Goal: Information Seeking & Learning: Check status

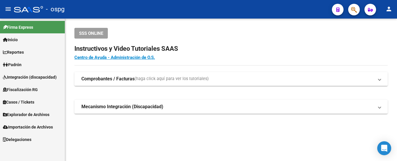
click at [14, 63] on span "Padrón" at bounding box center [12, 65] width 19 height 6
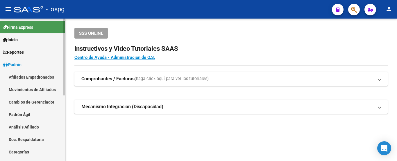
click at [31, 127] on link "Análisis Afiliado" at bounding box center [32, 127] width 65 height 13
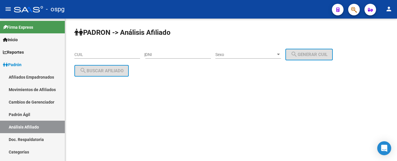
click at [166, 55] on input "DNI" at bounding box center [178, 54] width 66 height 5
paste input "34119613"
type input "34119613"
click at [276, 52] on span "Sexo" at bounding box center [245, 54] width 60 height 5
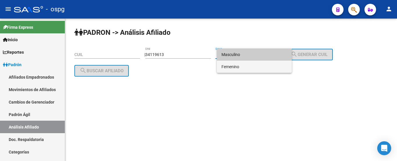
drag, startPoint x: 267, startPoint y: 68, endPoint x: 302, endPoint y: 57, distance: 36.1
click at [270, 68] on span "Femenino" at bounding box center [255, 67] width 66 height 12
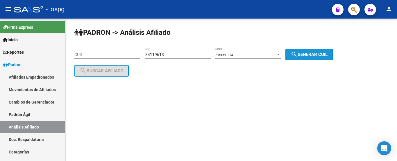
click at [314, 50] on button "search Generar CUIL" at bounding box center [309, 55] width 47 height 12
type input "27-34119613-8"
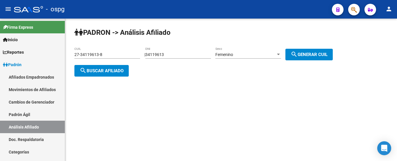
drag, startPoint x: 107, startPoint y: 64, endPoint x: 106, endPoint y: 69, distance: 4.9
click at [107, 65] on div "PADRON -> Análisis Afiliado 27-34119613-8 CUIL | 34119613 DNI Femenino Sexo sea…" at bounding box center [231, 57] width 332 height 77
click at [105, 69] on span "search Buscar afiliado" at bounding box center [102, 70] width 44 height 5
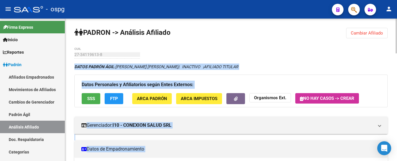
click at [223, 75] on div "Datos Personales y Afiliatorios según Entes Externos: SSS FTP ARCA Padrón ARCA …" at bounding box center [230, 91] width 313 height 33
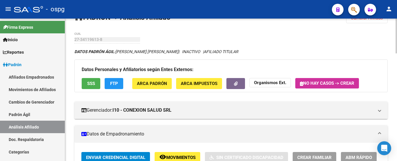
scroll to position [29, 0]
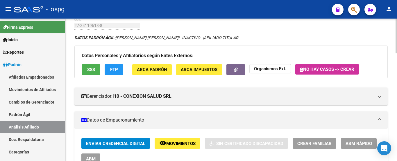
drag, startPoint x: 127, startPoint y: 75, endPoint x: 123, endPoint y: 75, distance: 3.8
click at [123, 75] on app-movimiento-sss "FTP" at bounding box center [116, 69] width 23 height 11
click at [122, 74] on button "FTP" at bounding box center [114, 69] width 19 height 11
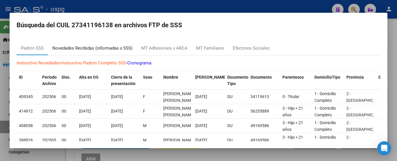
click at [85, 49] on div "Novedades Recibidas (informadas x SSS)" at bounding box center [92, 48] width 80 height 7
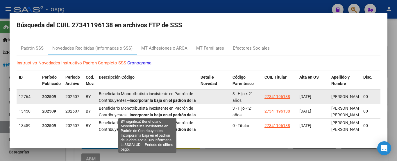
scroll to position [0, 0]
drag, startPoint x: 121, startPoint y: 98, endPoint x: 196, endPoint y: 94, distance: 75.7
click at [196, 94] on datatable-body-cell "Beneficiario Monotributista inexistente en Padrón de Contribuyentes -- Incorpor…" at bounding box center [148, 97] width 102 height 14
click at [190, 99] on strong "Incorporar la baja en el padrón de la obra social. No informar a la SSSALUD" at bounding box center [147, 103] width 97 height 11
drag, startPoint x: 198, startPoint y: 99, endPoint x: 105, endPoint y: 98, distance: 93.4
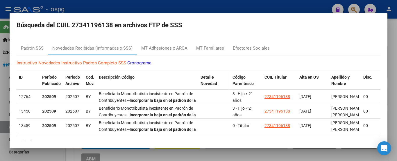
drag, startPoint x: 206, startPoint y: 13, endPoint x: 200, endPoint y: 89, distance: 76.4
click at [200, 89] on mat-dialog-container "Búsqueda del CUIL 27341196138 en archivos FTP de SSS Padrón SSS Novedades Recib…" at bounding box center [199, 81] width 378 height 136
click at [291, 31] on h2 "Búsqueda del CUIL 27341196138 en archivos FTP de SSS" at bounding box center [199, 25] width 364 height 11
drag, startPoint x: 234, startPoint y: 7, endPoint x: 233, endPoint y: 12, distance: 5.0
click at [234, 8] on div at bounding box center [198, 80] width 397 height 161
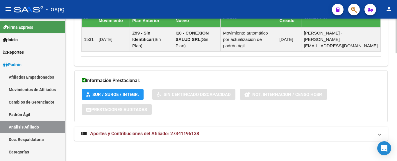
click at [183, 131] on span "Aportes y Contribuciones del Afiliado: 27341196138" at bounding box center [144, 134] width 109 height 6
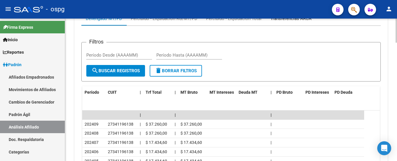
click at [290, 21] on div "Transferencias ARCA" at bounding box center [290, 18] width 41 height 6
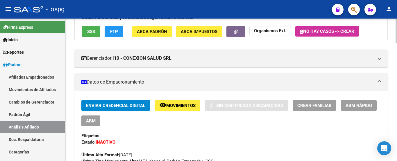
scroll to position [58, 0]
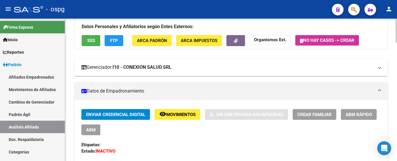
click at [145, 65] on strong "I10 - CONEXION SALUD SRL" at bounding box center [142, 67] width 59 height 6
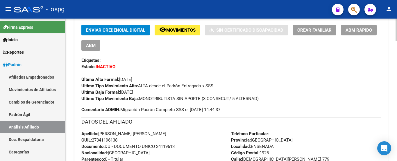
scroll to position [233, 0]
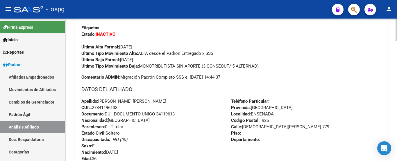
drag, startPoint x: 129, startPoint y: 77, endPoint x: 229, endPoint y: 79, distance: 100.6
click at [220, 79] on span "Comentario ADMIN: Migración Padrón Completo SSS el [DATE] 14:44:37" at bounding box center [150, 77] width 139 height 6
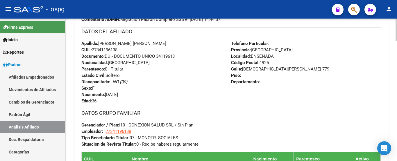
scroll to position [291, 0]
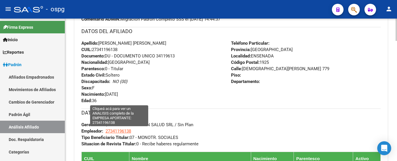
click at [117, 132] on span "27341196138" at bounding box center [119, 131] width 26 height 5
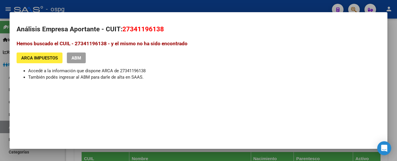
click at [117, 15] on mat-dialog-container "Análisis Empresa Aportante - CUIT: 27341196138 Hemos buscado el CUIL - 27341196…" at bounding box center [199, 80] width 378 height 137
click at [118, 10] on div at bounding box center [198, 80] width 397 height 161
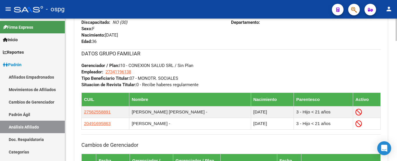
scroll to position [349, 0]
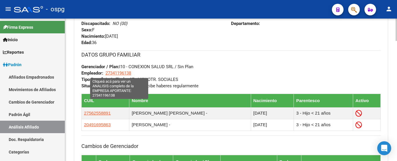
click at [112, 72] on span "27341196138" at bounding box center [119, 73] width 26 height 5
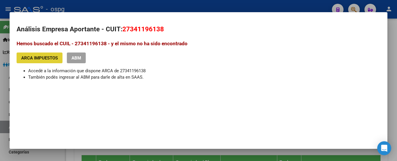
click at [111, 10] on div at bounding box center [198, 80] width 397 height 161
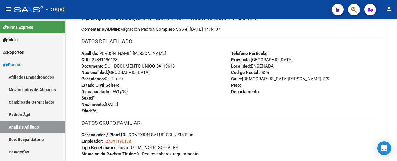
scroll to position [204, 0]
